Goal: Transaction & Acquisition: Purchase product/service

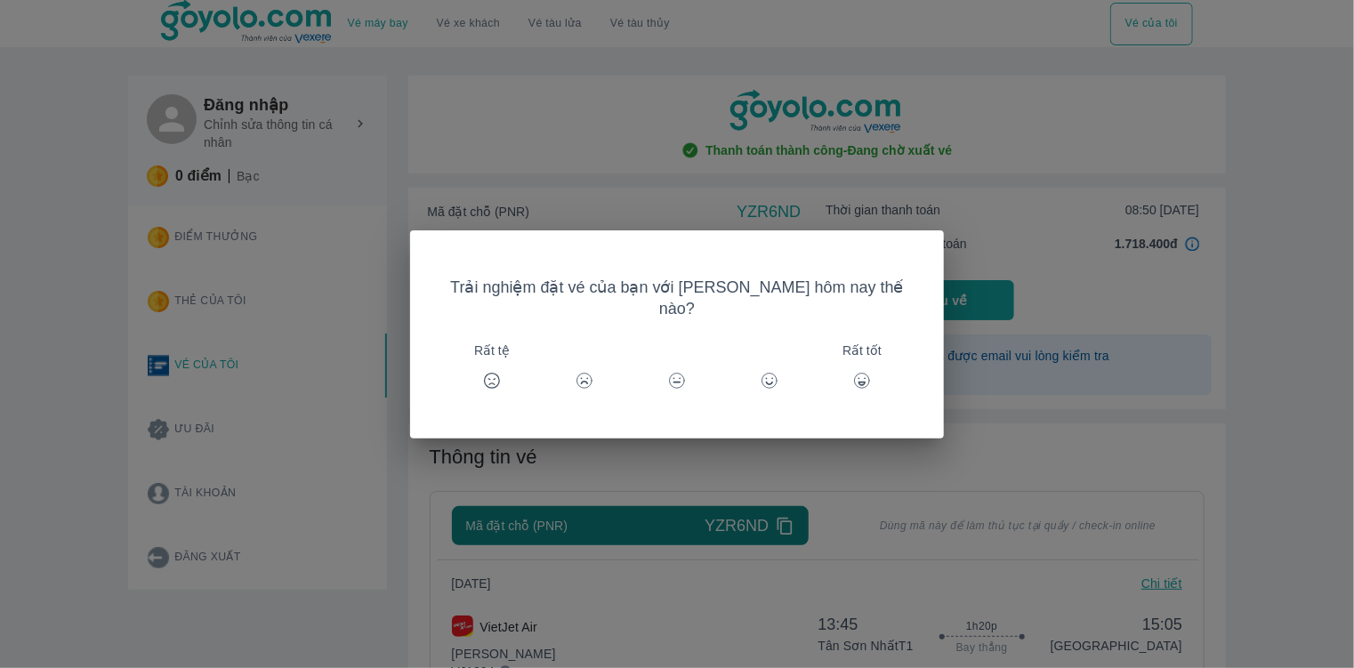
click at [853, 372] on icon at bounding box center [862, 381] width 18 height 18
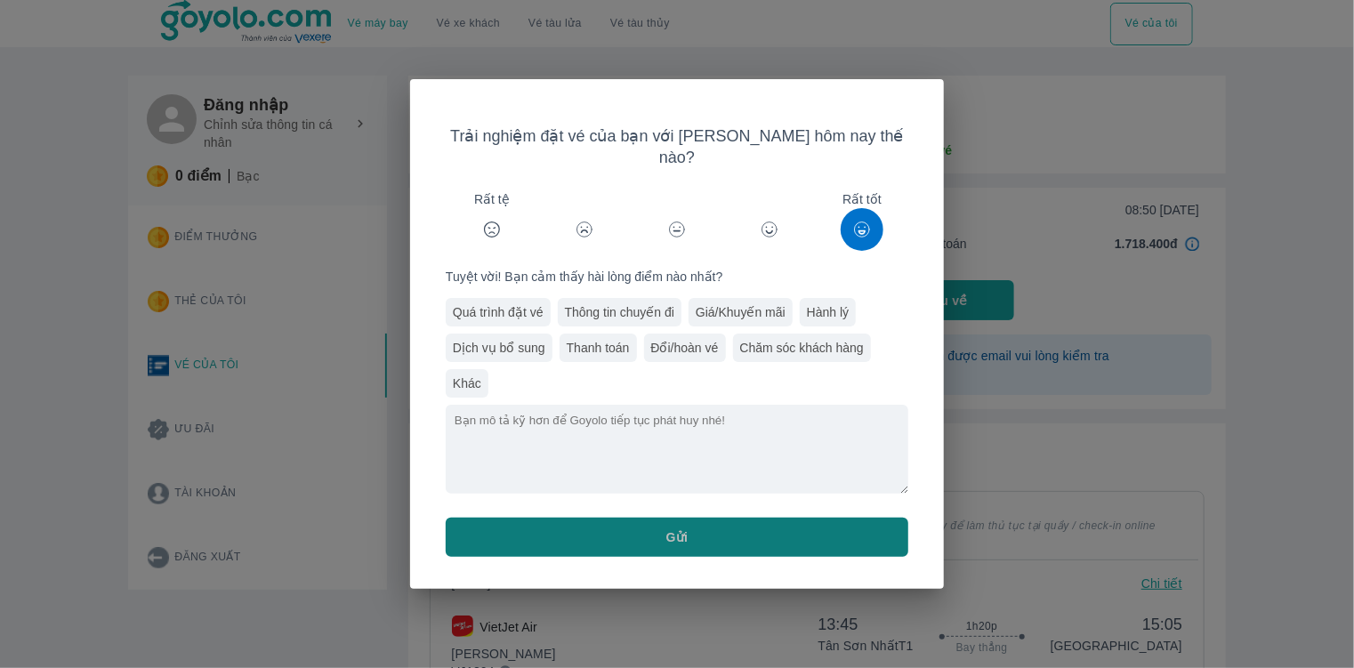
click at [758, 534] on button "Gửi" at bounding box center [677, 537] width 463 height 39
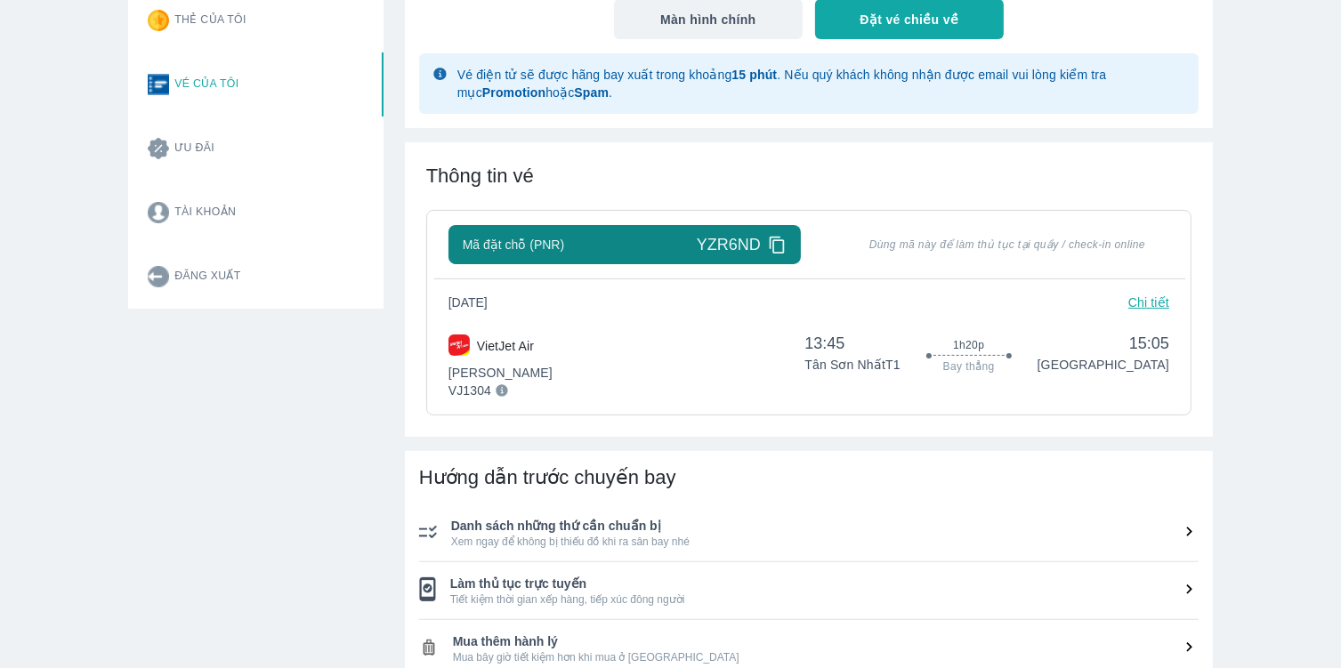
scroll to position [459, 0]
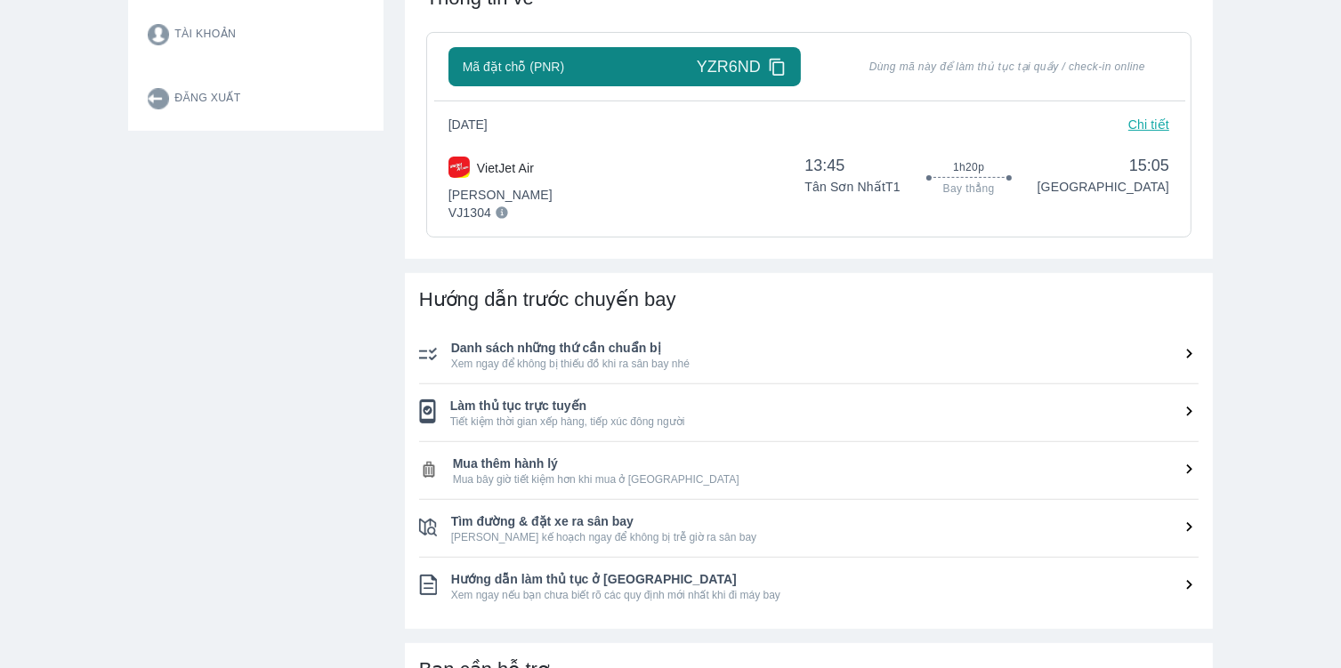
click at [1181, 423] on span "Tiết kiệm thời gian xếp hàng, tiếp xúc đông người" at bounding box center [824, 422] width 748 height 14
click at [1187, 411] on icon at bounding box center [1189, 411] width 19 height 19
click at [1192, 407] on icon at bounding box center [1189, 411] width 19 height 19
click at [544, 410] on span "Làm thủ tục trực tuyến" at bounding box center [824, 406] width 748 height 18
click at [429, 408] on img at bounding box center [427, 411] width 17 height 24
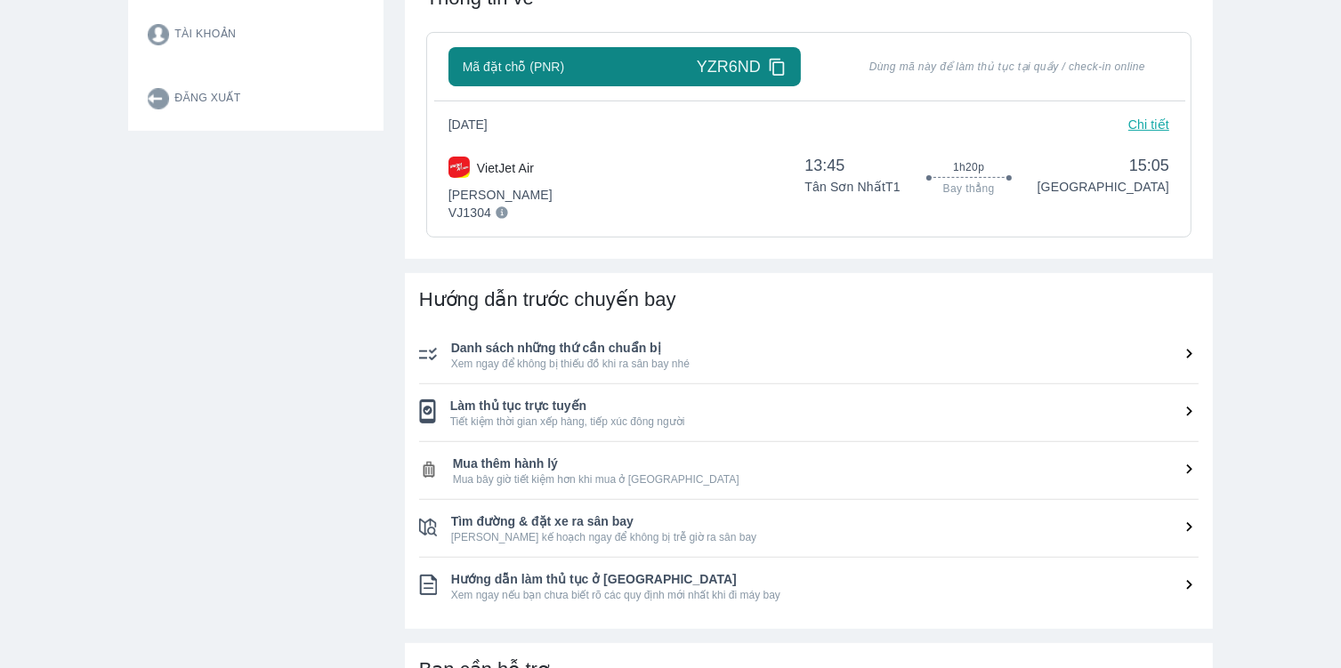
click at [429, 408] on img at bounding box center [427, 411] width 17 height 24
click at [1185, 413] on icon at bounding box center [1189, 411] width 19 height 19
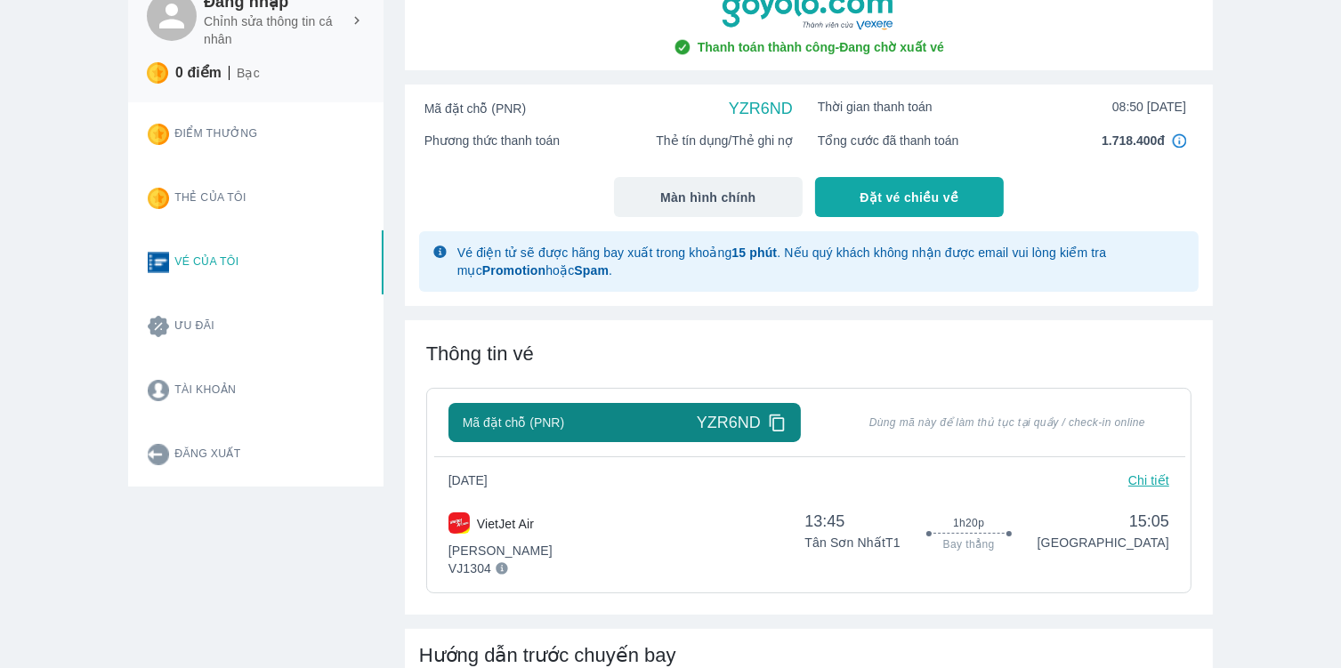
scroll to position [0, 0]
